Goal: Information Seeking & Learning: Check status

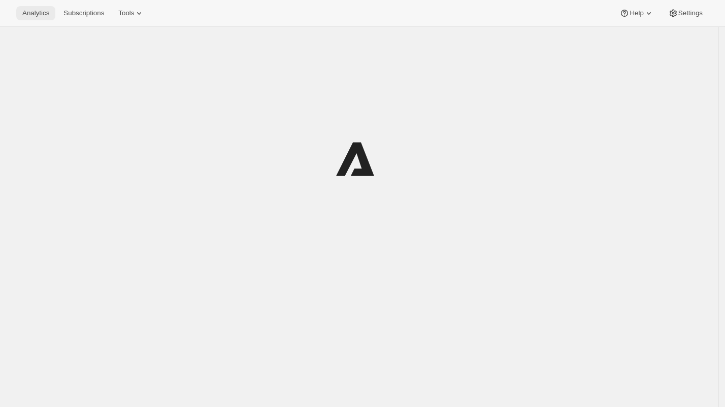
click at [36, 13] on span "Analytics" at bounding box center [35, 13] width 27 height 8
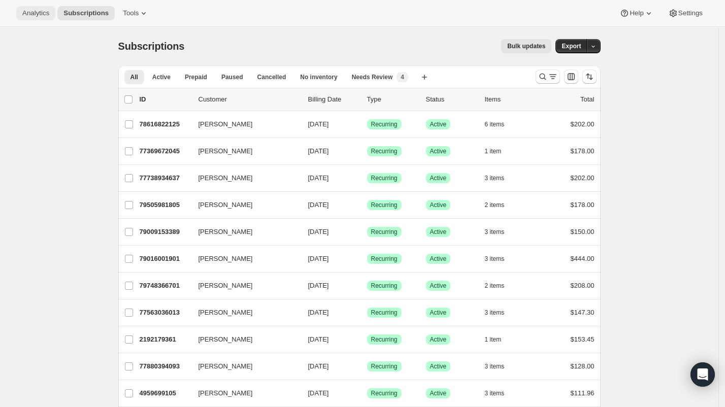
click at [41, 18] on button "Analytics" at bounding box center [35, 13] width 39 height 14
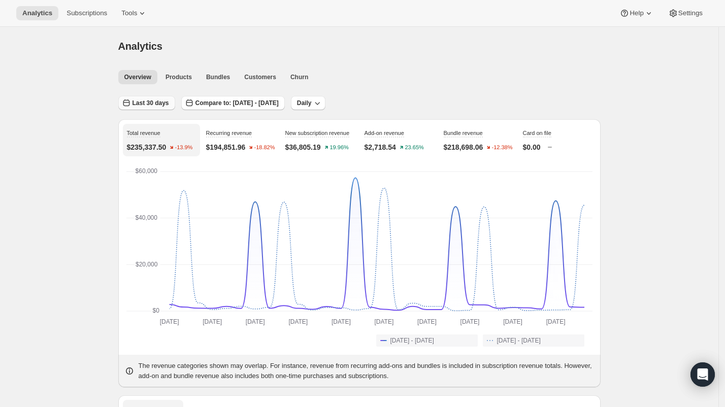
click at [142, 100] on span "Last 30 days" at bounding box center [150, 103] width 37 height 8
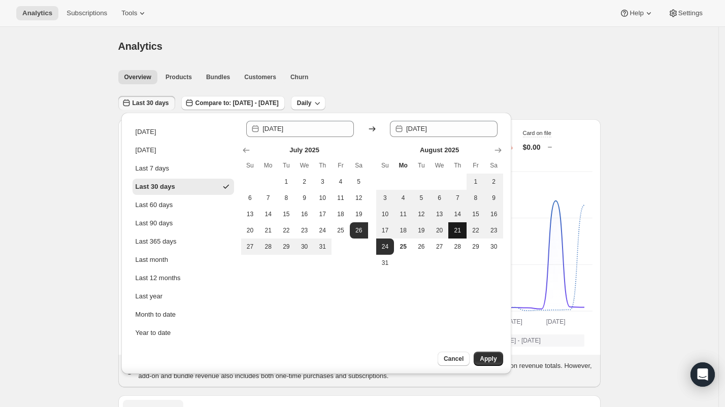
click at [457, 230] on span "21" at bounding box center [457, 230] width 10 height 8
type input "[DATE]"
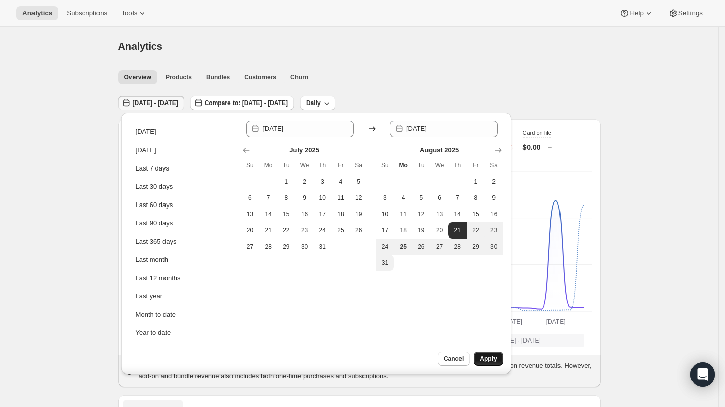
click at [488, 357] on span "Apply" at bounding box center [488, 359] width 17 height 8
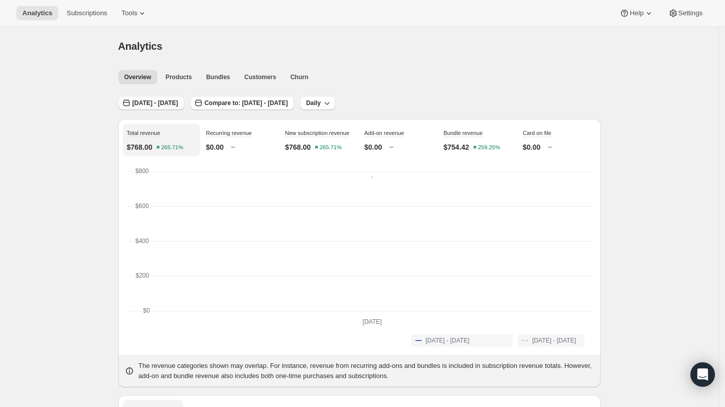
click at [175, 102] on span "[DATE] - [DATE]" at bounding box center [155, 103] width 46 height 8
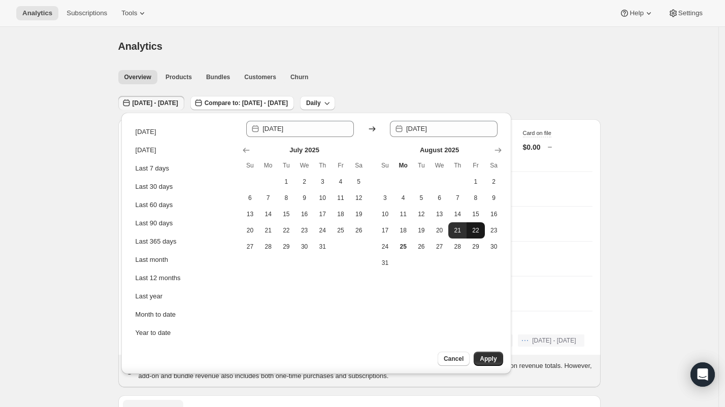
click at [474, 235] on button "22" at bounding box center [475, 230] width 18 height 16
type input "[DATE]"
click at [474, 235] on button "22" at bounding box center [475, 230] width 18 height 16
type input "[DATE]"
click at [481, 360] on span "Apply" at bounding box center [488, 359] width 17 height 8
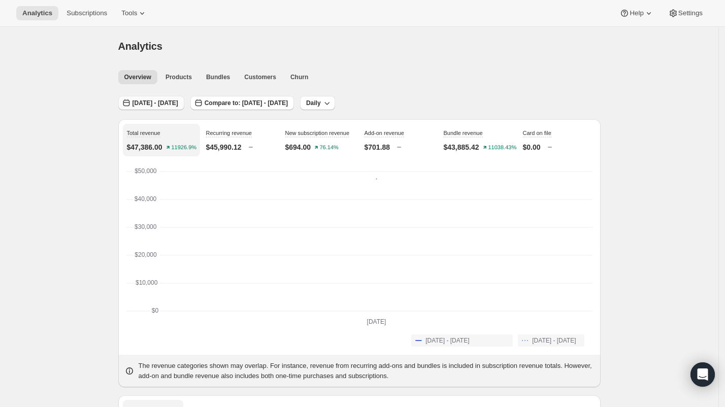
click at [184, 96] on button "[DATE] - [DATE]" at bounding box center [151, 103] width 66 height 14
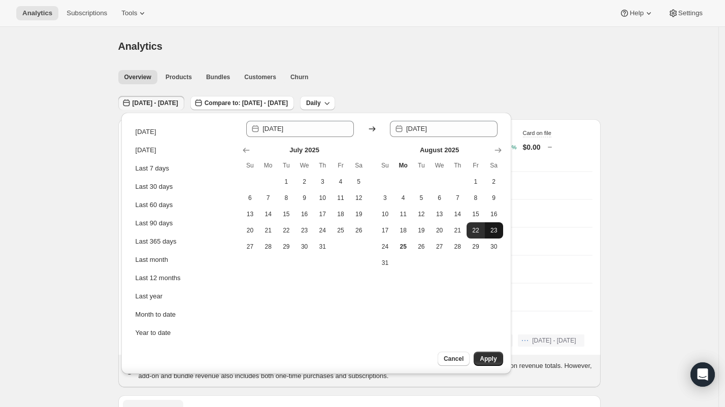
click at [490, 226] on span "23" at bounding box center [494, 230] width 10 height 8
type input "[DATE]"
click at [490, 226] on span "23" at bounding box center [494, 230] width 10 height 8
type input "[DATE]"
click at [480, 357] on span "Apply" at bounding box center [488, 359] width 17 height 8
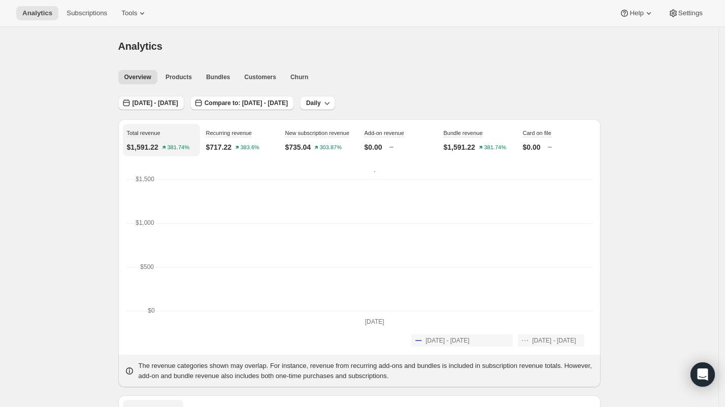
click at [178, 99] on span "[DATE] - [DATE]" at bounding box center [155, 103] width 46 height 8
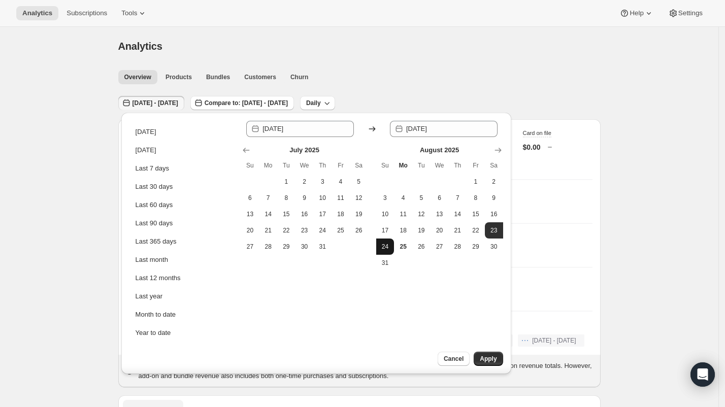
click at [387, 241] on button "24" at bounding box center [385, 247] width 18 height 16
type input "[DATE]"
click at [387, 241] on button "24" at bounding box center [385, 247] width 18 height 16
type input "[DATE]"
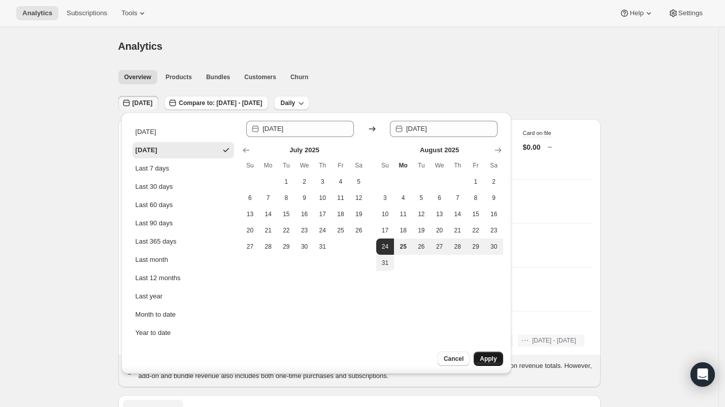
click at [496, 357] on span "Apply" at bounding box center [488, 359] width 17 height 8
